Goal: Transaction & Acquisition: Purchase product/service

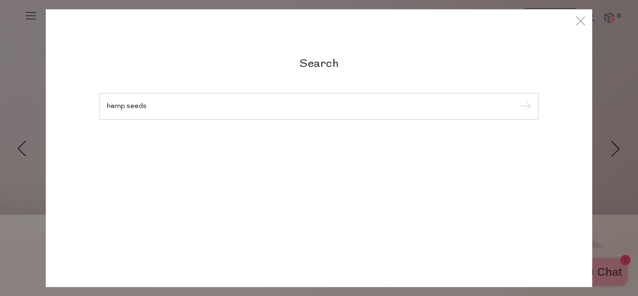
type input "hemp seeds"
click at [517, 100] on input "submit" at bounding box center [524, 107] width 14 height 14
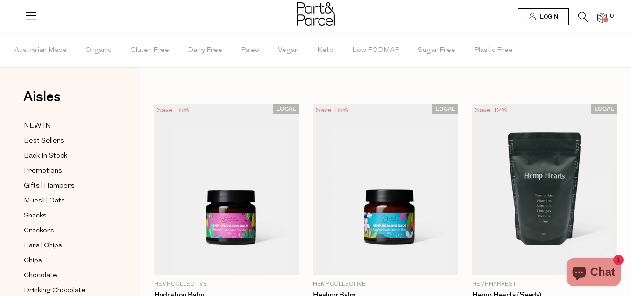
click at [585, 13] on icon at bounding box center [584, 17] width 10 height 10
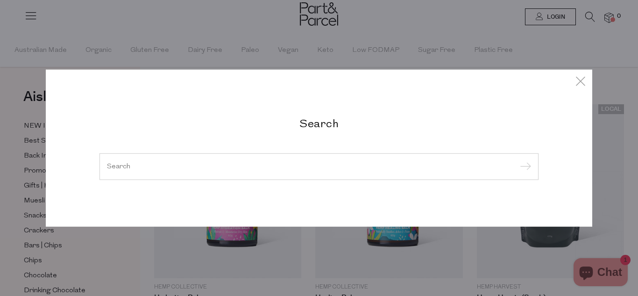
click at [345, 127] on h2 "Search" at bounding box center [319, 123] width 439 height 14
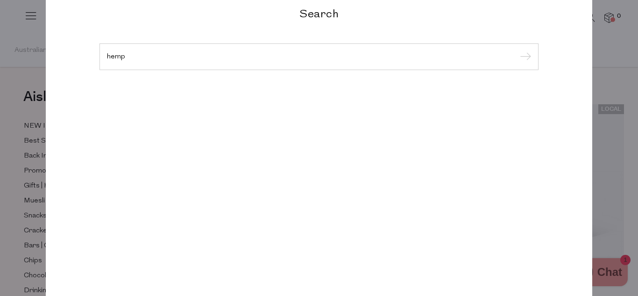
type input "hemp"
click at [517, 50] on input "submit" at bounding box center [524, 57] width 14 height 14
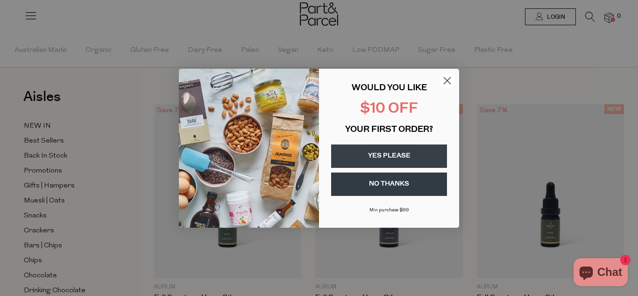
click at [447, 81] on icon "Close dialog" at bounding box center [447, 80] width 7 height 7
